Goal: Information Seeking & Learning: Learn about a topic

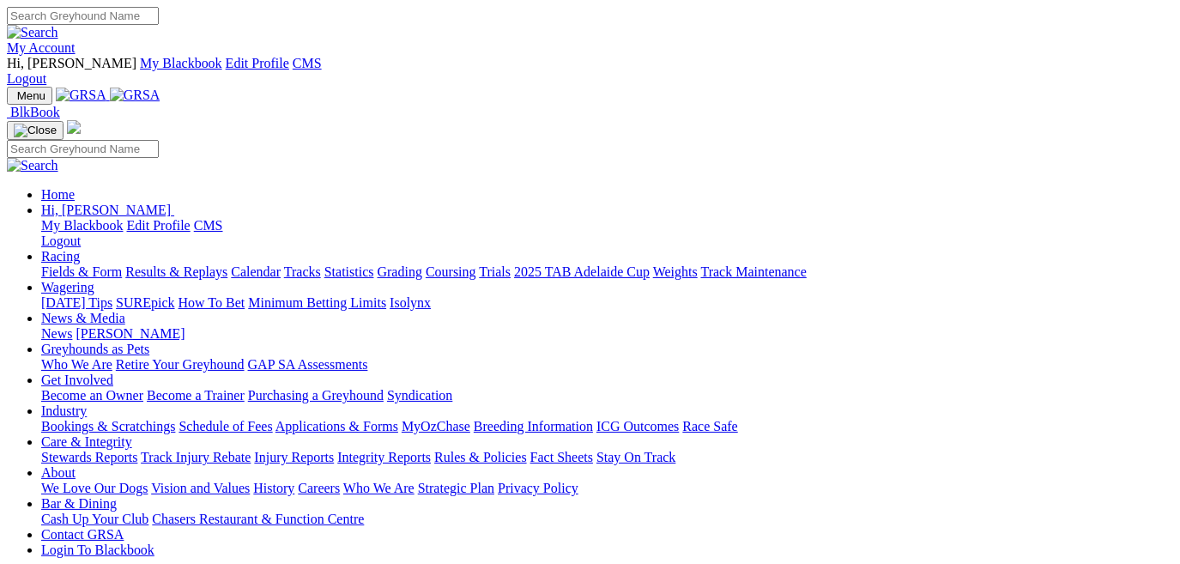
drag, startPoint x: 0, startPoint y: 0, endPoint x: 904, endPoint y: 64, distance: 905.8
click at [132, 434] on link "Care & Integrity" at bounding box center [86, 441] width 91 height 15
click at [137, 450] on link "Stewards Reports" at bounding box center [89, 457] width 96 height 15
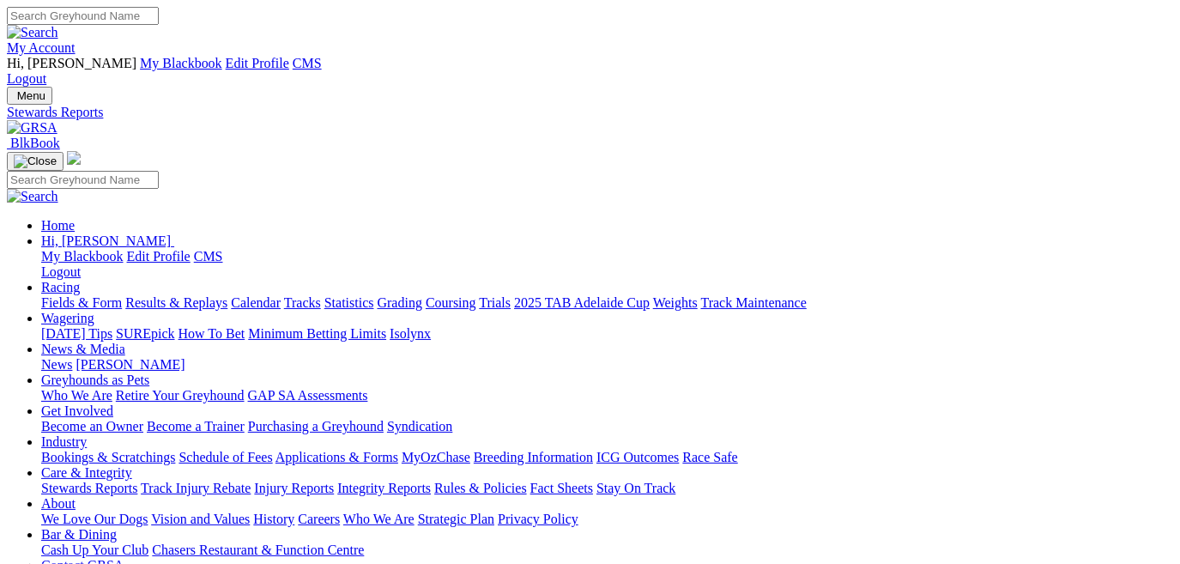
click at [80, 280] on link "Racing" at bounding box center [60, 287] width 39 height 15
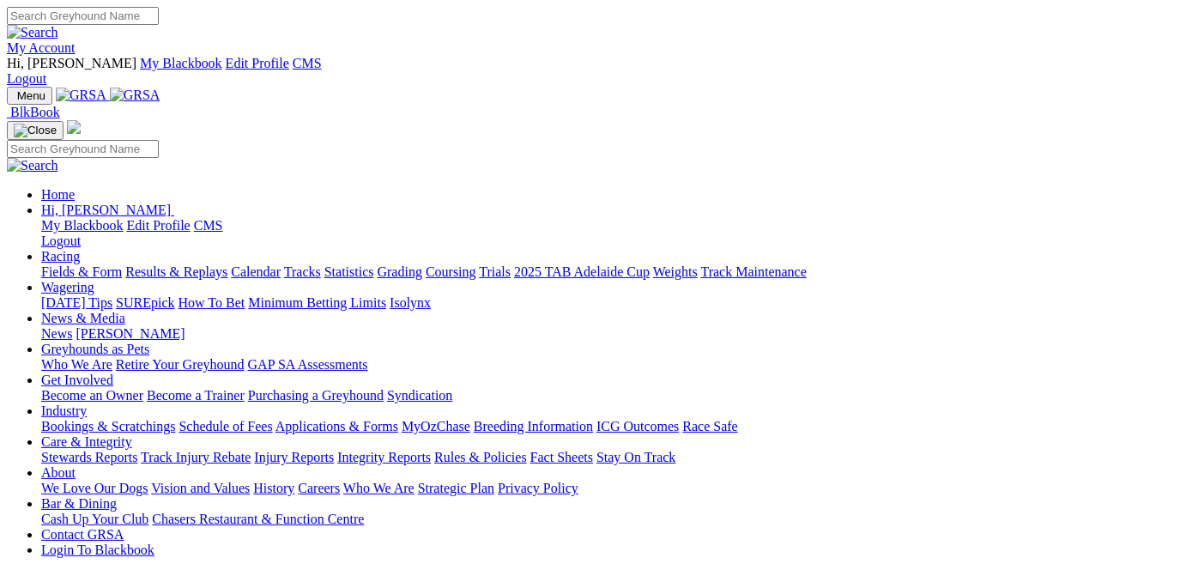
click at [137, 450] on link "Stewards Reports" at bounding box center [89, 457] width 96 height 15
